Goal: Information Seeking & Learning: Learn about a topic

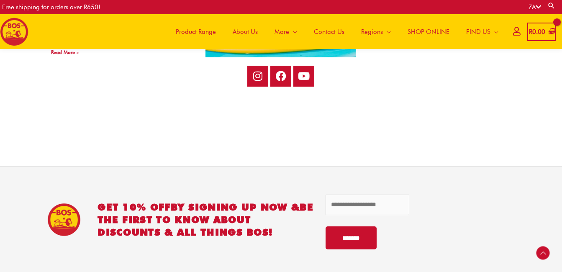
scroll to position [1844, 0]
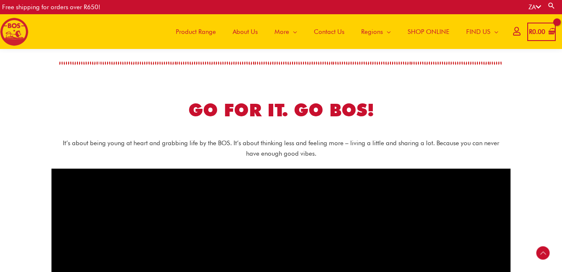
scroll to position [536, 0]
